Goal: Task Accomplishment & Management: Manage account settings

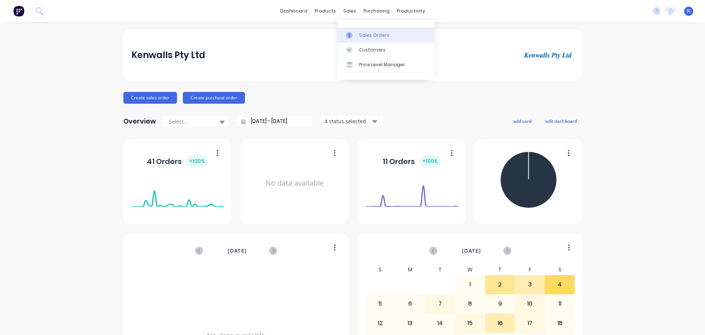
click at [367, 35] on div "Sales Orders" at bounding box center [374, 35] width 30 height 7
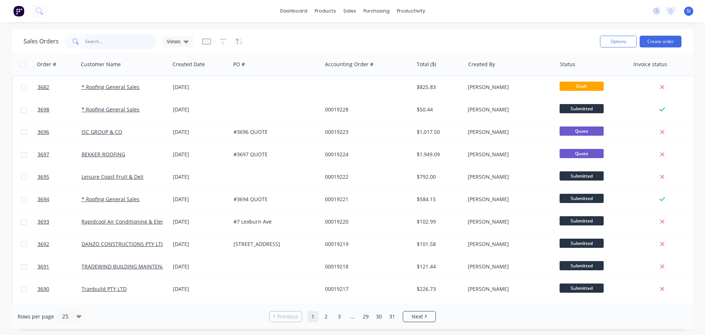
click at [107, 39] on input "text" at bounding box center [121, 41] width 72 height 15
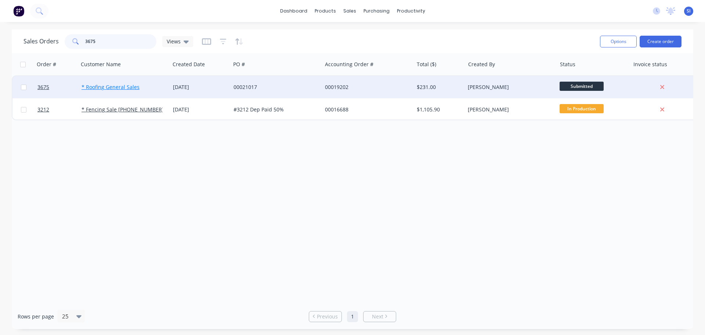
type input "3675"
click at [98, 86] on link "* Roofing General Sales" at bounding box center [111, 86] width 58 height 7
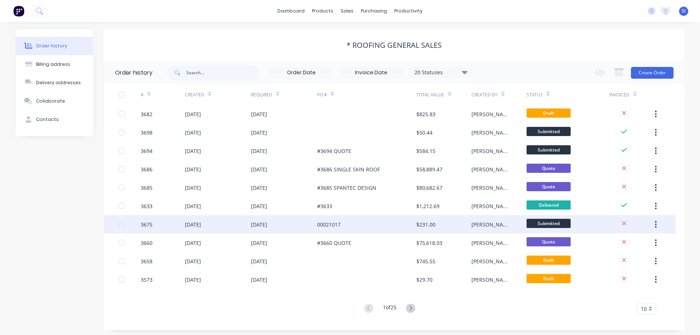
click at [123, 223] on div at bounding box center [121, 224] width 15 height 15
click at [152, 225] on div "3675" at bounding box center [147, 224] width 12 height 8
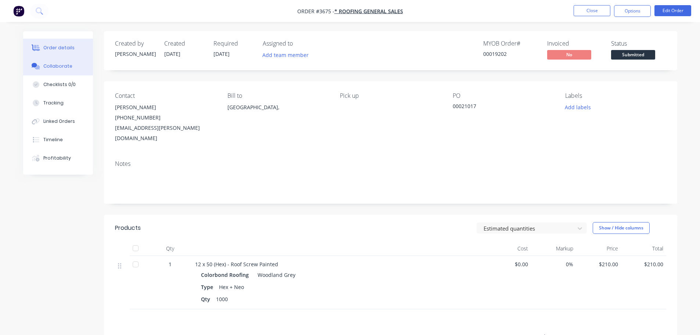
click at [53, 64] on div "Collaborate" at bounding box center [57, 66] width 29 height 7
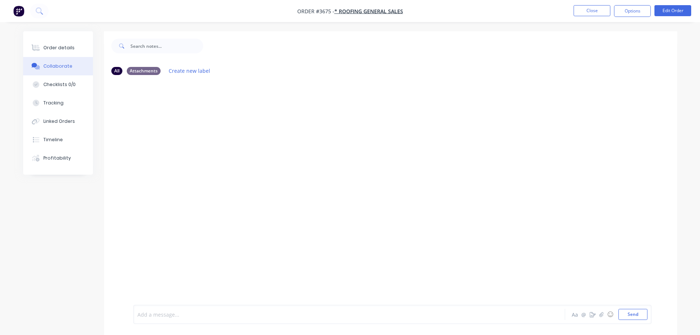
click at [159, 315] on div at bounding box center [329, 314] width 382 height 8
click at [632, 316] on button "Send" at bounding box center [632, 314] width 29 height 11
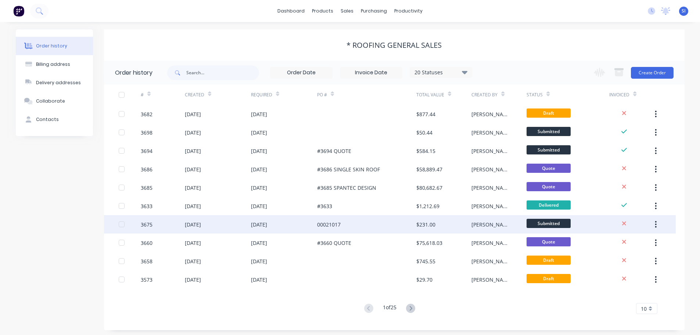
click at [122, 223] on div at bounding box center [121, 224] width 15 height 15
click at [655, 223] on icon "button" at bounding box center [656, 224] width 2 height 8
click at [550, 223] on span "Submitted" at bounding box center [548, 223] width 44 height 9
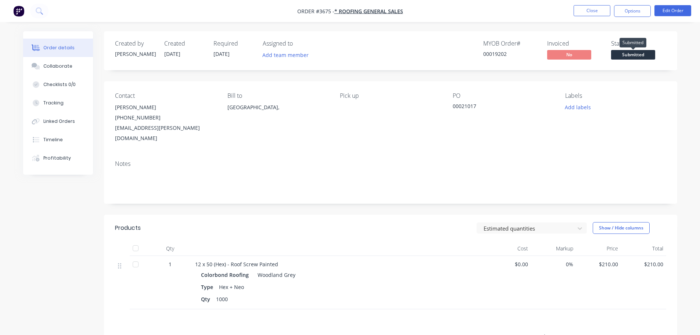
click at [634, 54] on span "Submitted" at bounding box center [633, 54] width 44 height 9
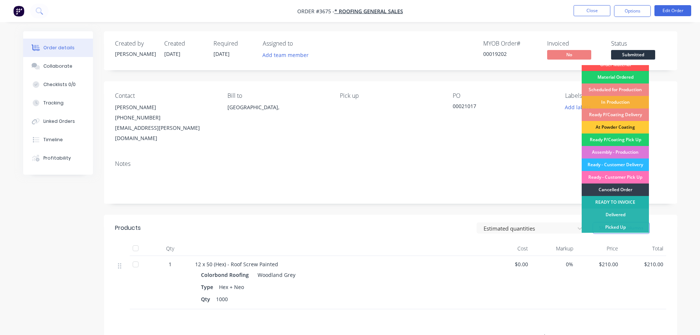
scroll to position [7, 0]
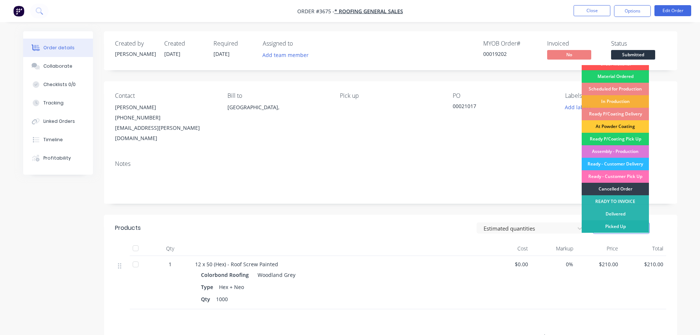
click at [614, 226] on div "Picked Up" at bounding box center [615, 226] width 67 height 12
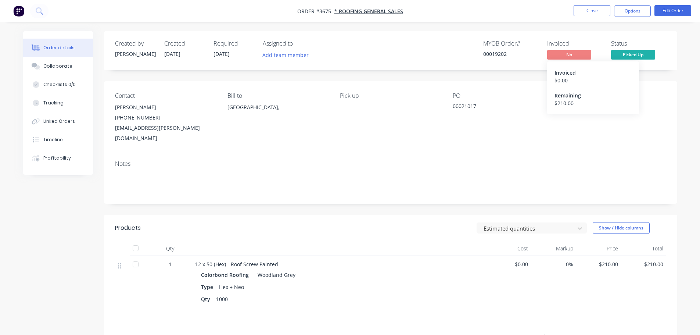
click at [570, 54] on span "No" at bounding box center [569, 54] width 44 height 9
drag, startPoint x: 570, startPoint y: 54, endPoint x: 562, endPoint y: 58, distance: 8.1
click at [562, 58] on span "No" at bounding box center [569, 54] width 44 height 9
click at [634, 11] on button "Options" at bounding box center [632, 11] width 37 height 12
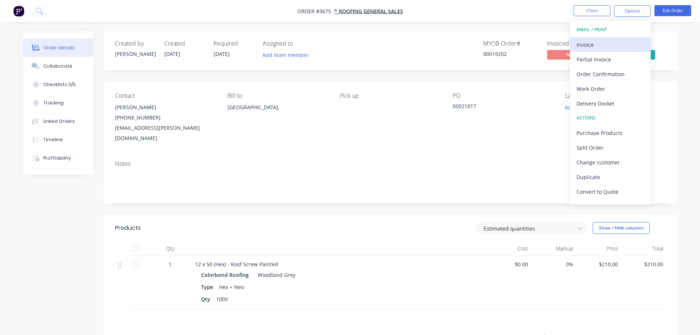
click at [586, 44] on div "Invoice" at bounding box center [610, 44] width 68 height 11
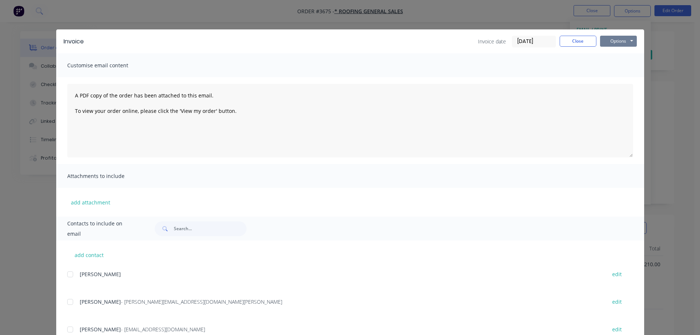
click at [610, 43] on button "Options" at bounding box center [618, 41] width 37 height 11
click at [616, 64] on button "Print" at bounding box center [623, 66] width 47 height 12
click at [530, 42] on input "[DATE]" at bounding box center [533, 41] width 43 height 11
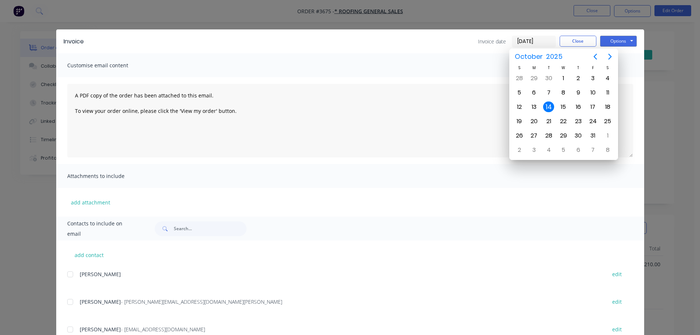
drag, startPoint x: 512, startPoint y: 41, endPoint x: 528, endPoint y: 40, distance: 15.8
click at [528, 40] on input "[DATE]" at bounding box center [533, 41] width 43 height 11
type input "[DATE]"
click at [627, 38] on button "Options" at bounding box center [618, 41] width 37 height 11
click at [617, 43] on button "Options" at bounding box center [618, 41] width 37 height 11
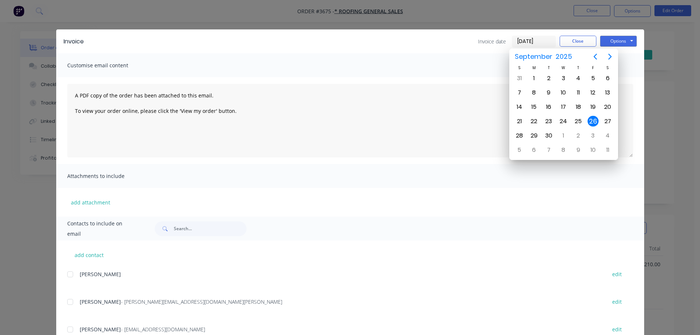
click at [485, 50] on div "Invoice Invoice date [DATE] Close Options Preview Print Email" at bounding box center [350, 41] width 588 height 24
click at [597, 121] on div "26" at bounding box center [592, 121] width 11 height 11
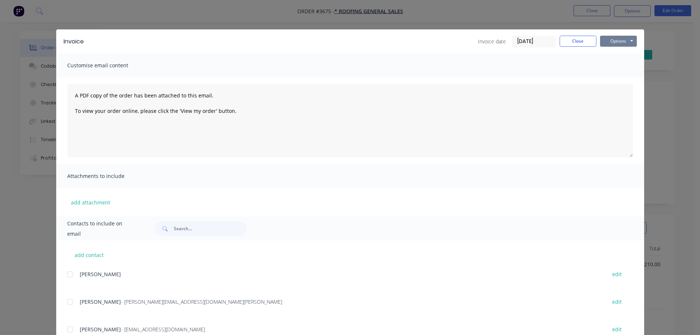
click at [628, 41] on button "Options" at bounding box center [618, 41] width 37 height 11
click at [615, 64] on button "Print" at bounding box center [623, 66] width 47 height 12
click at [621, 39] on button "Options" at bounding box center [618, 41] width 37 height 11
click at [569, 42] on button "Close" at bounding box center [577, 41] width 37 height 11
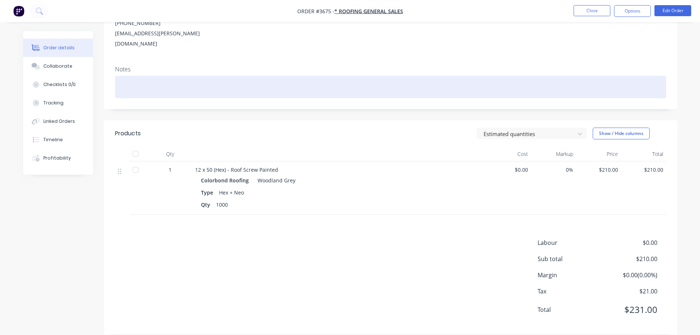
scroll to position [95, 0]
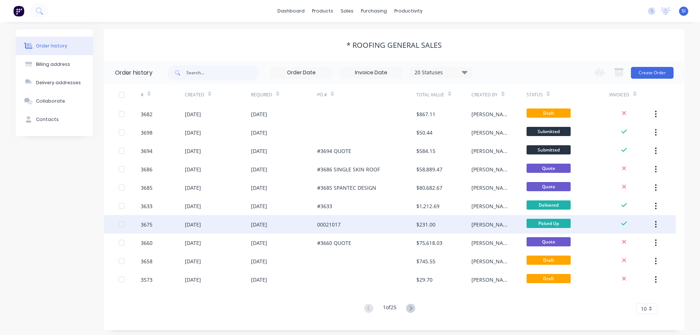
click at [656, 222] on icon "button" at bounding box center [655, 224] width 1 height 7
click at [614, 240] on div "Archive" at bounding box center [629, 243] width 57 height 11
